Goal: Information Seeking & Learning: Learn about a topic

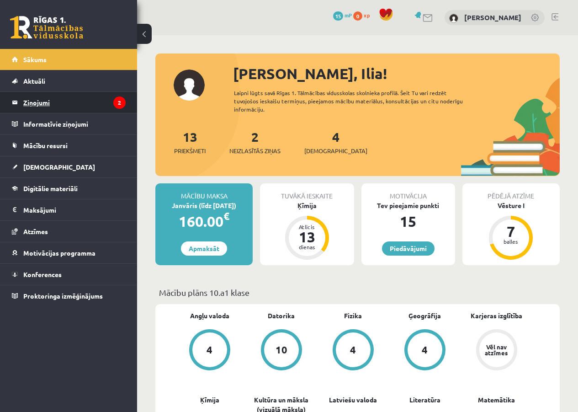
click at [38, 95] on legend "Ziņojumi 2" at bounding box center [74, 102] width 102 height 21
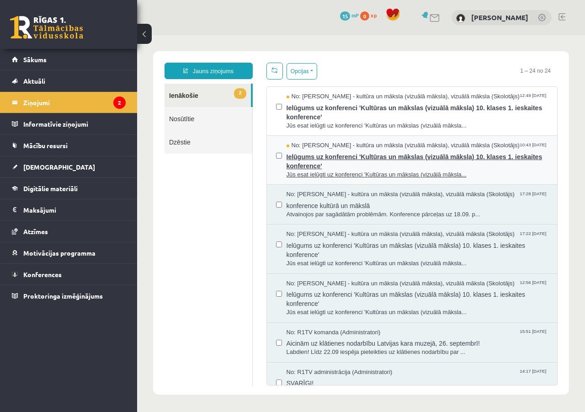
click at [310, 157] on span "Ielūgums uz konferenci 'Kultūras un mākslas (vizuālā māksla) 10. klases 1. iesk…" at bounding box center [418, 160] width 262 height 21
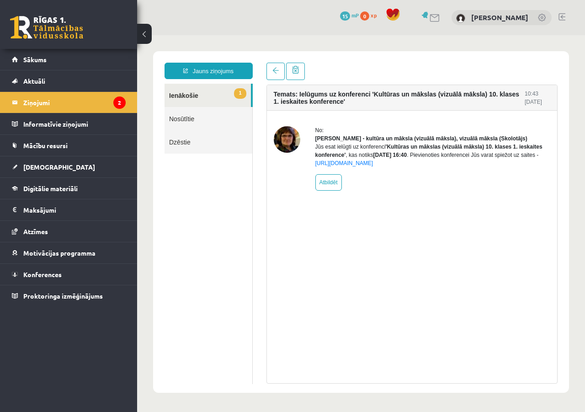
click at [221, 96] on link "1 Ienākošie" at bounding box center [208, 95] width 86 height 23
click at [54, 110] on legend "Ziņojumi 2" at bounding box center [74, 102] width 102 height 21
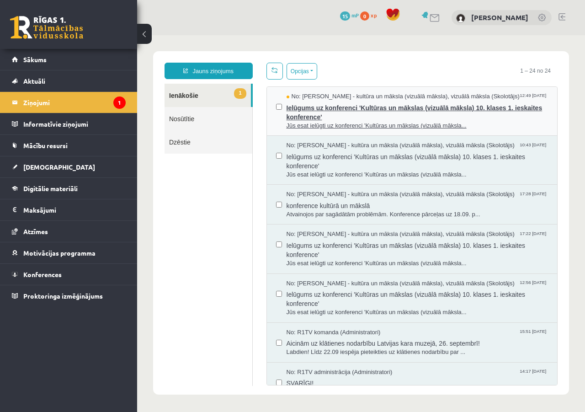
click at [306, 98] on span "No: Ilze Kolka - kultūra un māksla (vizuālā māksla), vizuālā māksla (Skolotājs)" at bounding box center [403, 96] width 233 height 9
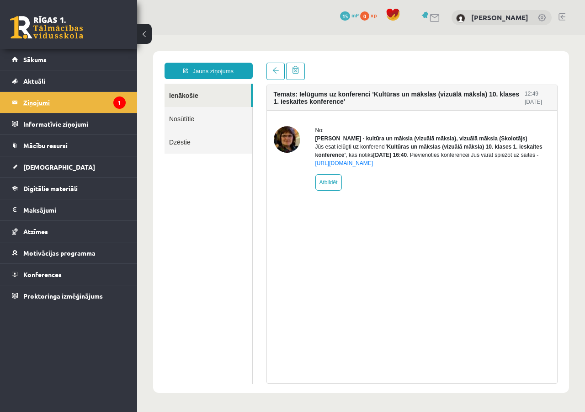
click at [77, 101] on legend "Ziņojumi 1" at bounding box center [74, 102] width 102 height 21
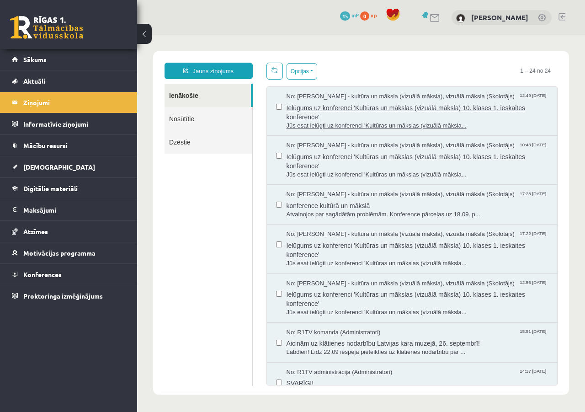
click at [322, 126] on span "Jūs esat ielūgti uz konferenci 'Kultūras un mākslas (vizuālā māksla..." at bounding box center [418, 126] width 262 height 9
click at [193, 177] on ul "Ienākošie Nosūtītie Dzēstie" at bounding box center [209, 235] width 88 height 302
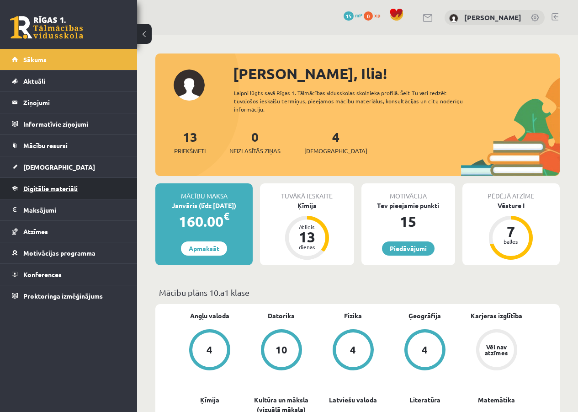
click at [52, 191] on span "Digitālie materiāli" at bounding box center [50, 188] width 54 height 8
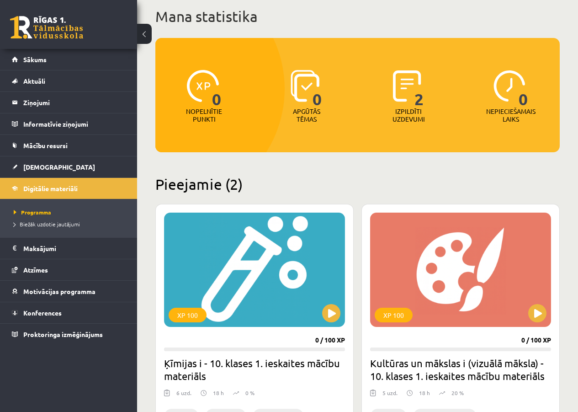
scroll to position [181, 0]
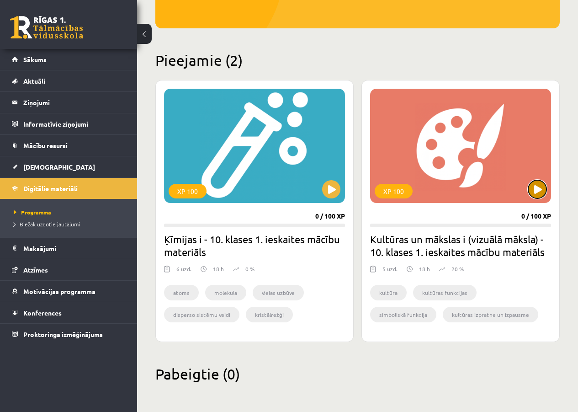
click at [536, 192] on button at bounding box center [538, 189] width 18 height 18
